Goal: Task Accomplishment & Management: Use online tool/utility

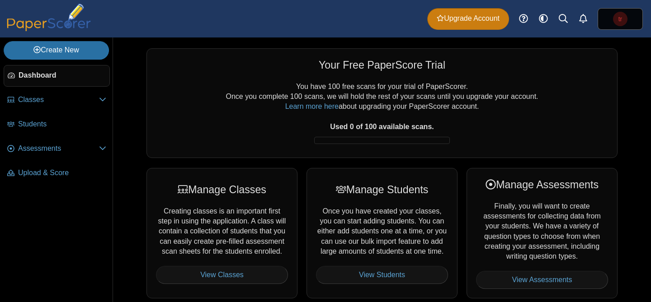
click at [458, 20] on span "Upgrade Account" at bounding box center [468, 19] width 63 height 10
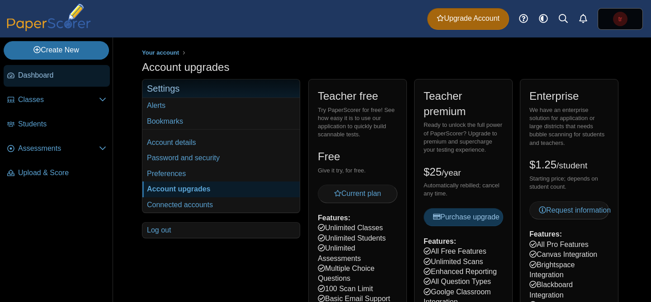
click at [42, 66] on link "Dashboard" at bounding box center [57, 76] width 106 height 22
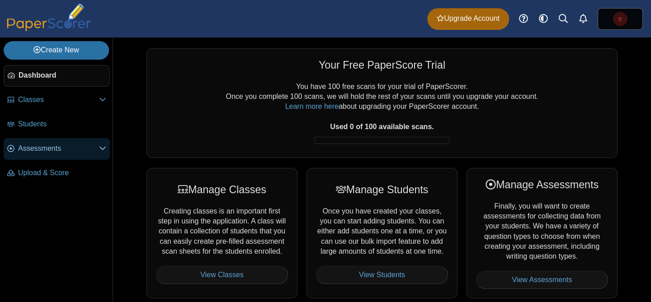
click at [53, 146] on span "Assessments" at bounding box center [58, 149] width 81 height 10
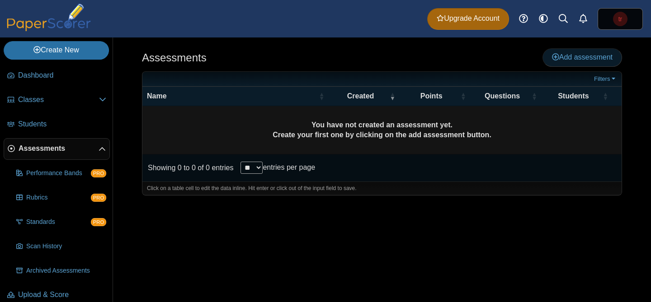
click at [566, 60] on span "Add assessment" at bounding box center [582, 57] width 61 height 8
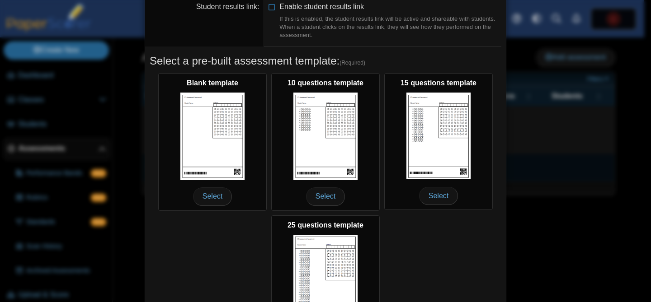
scroll to position [194, 0]
